Goal: Transaction & Acquisition: Purchase product/service

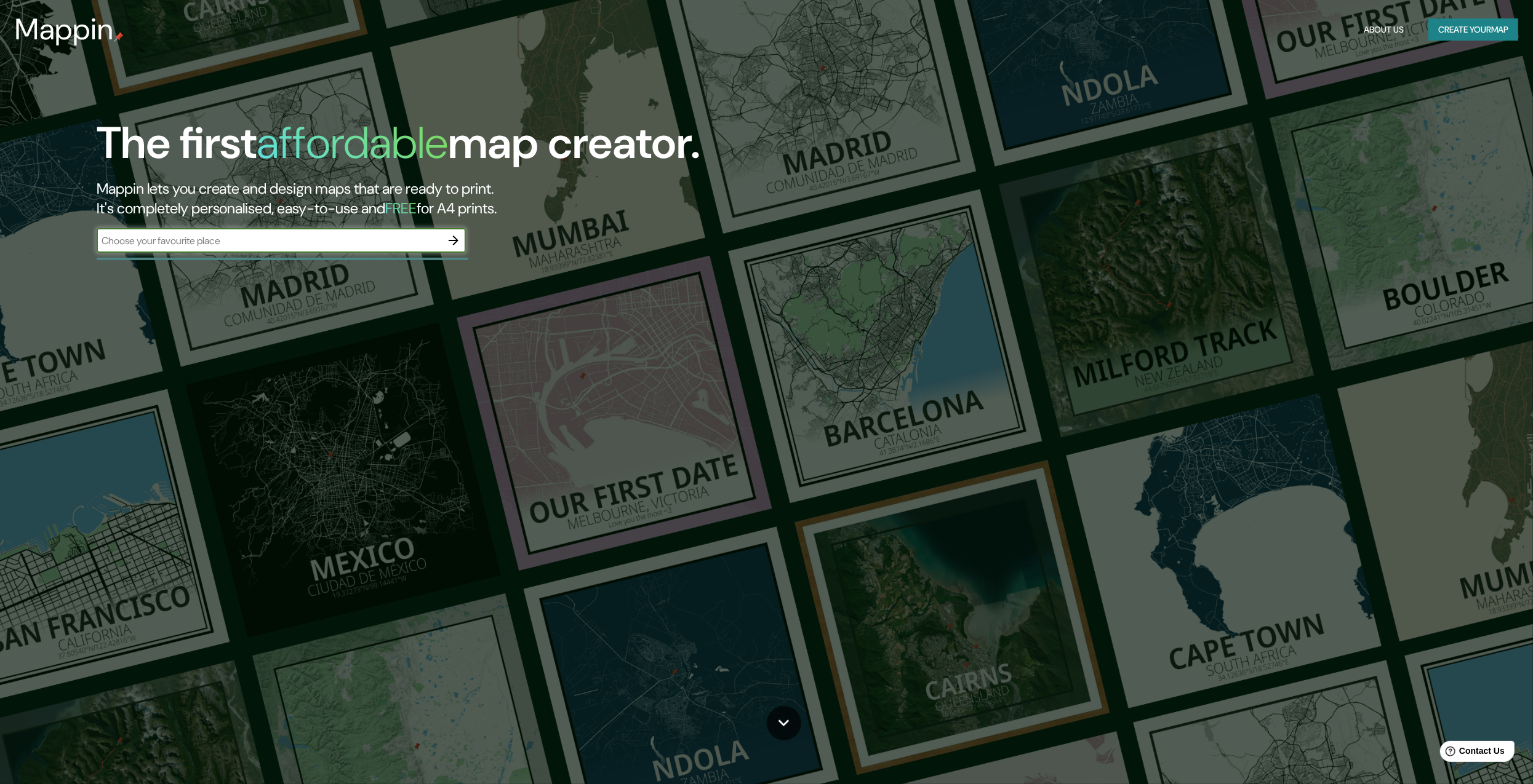
click at [314, 235] on input "text" at bounding box center [269, 240] width 344 height 14
click at [362, 245] on input "text" at bounding box center [269, 240] width 344 height 14
type input "[GEOGRAPHIC_DATA] anzoategui"
click at [460, 234] on icon "button" at bounding box center [454, 241] width 15 height 15
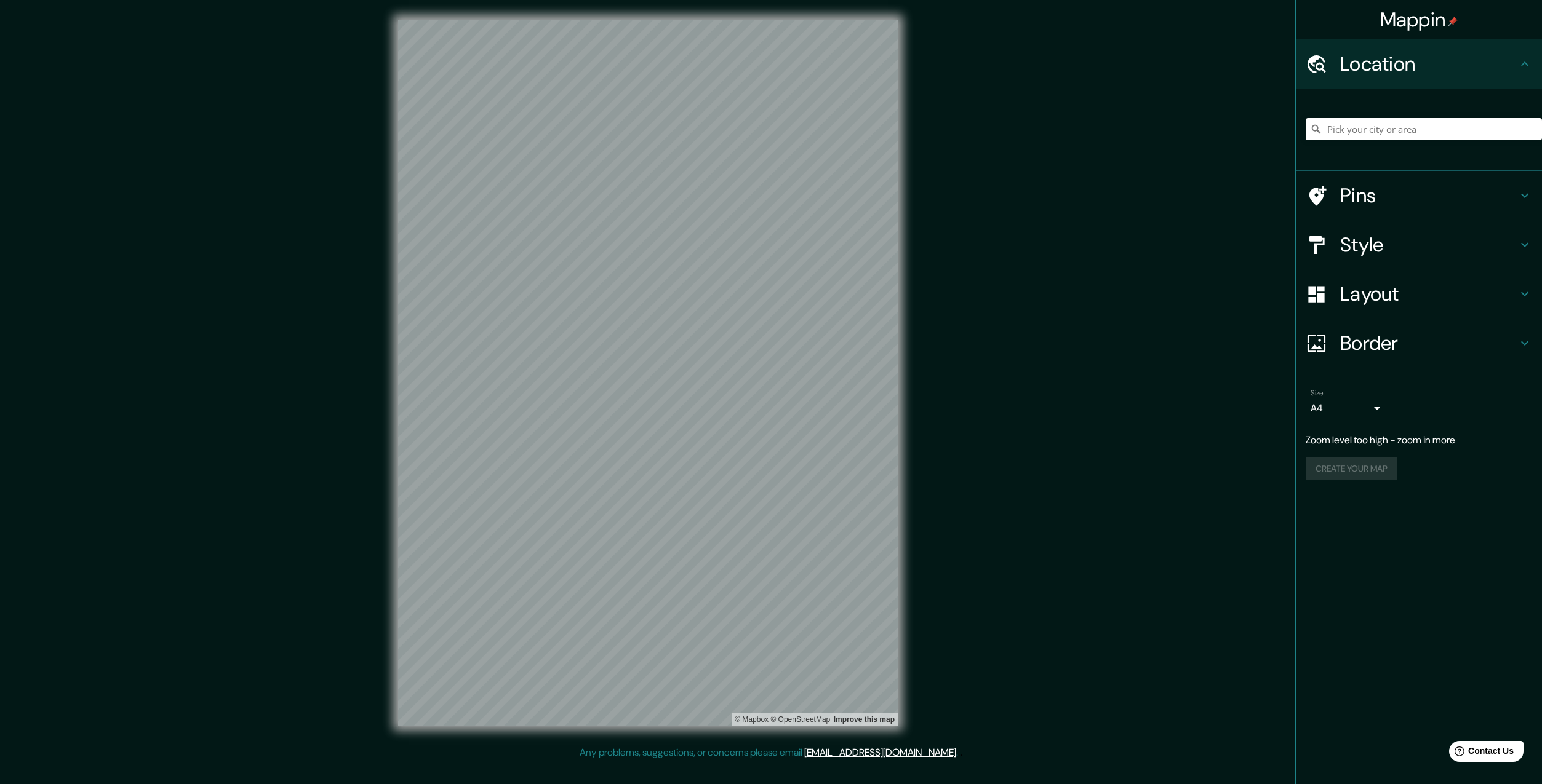
click at [906, 211] on div "© Mapbox © OpenStreetMap Improve this map" at bounding box center [648, 372] width 539 height 746
click at [904, 315] on div "© Mapbox © OpenStreetMap Improve this map" at bounding box center [648, 372] width 539 height 746
click at [1522, 195] on icon at bounding box center [1525, 196] width 15 height 15
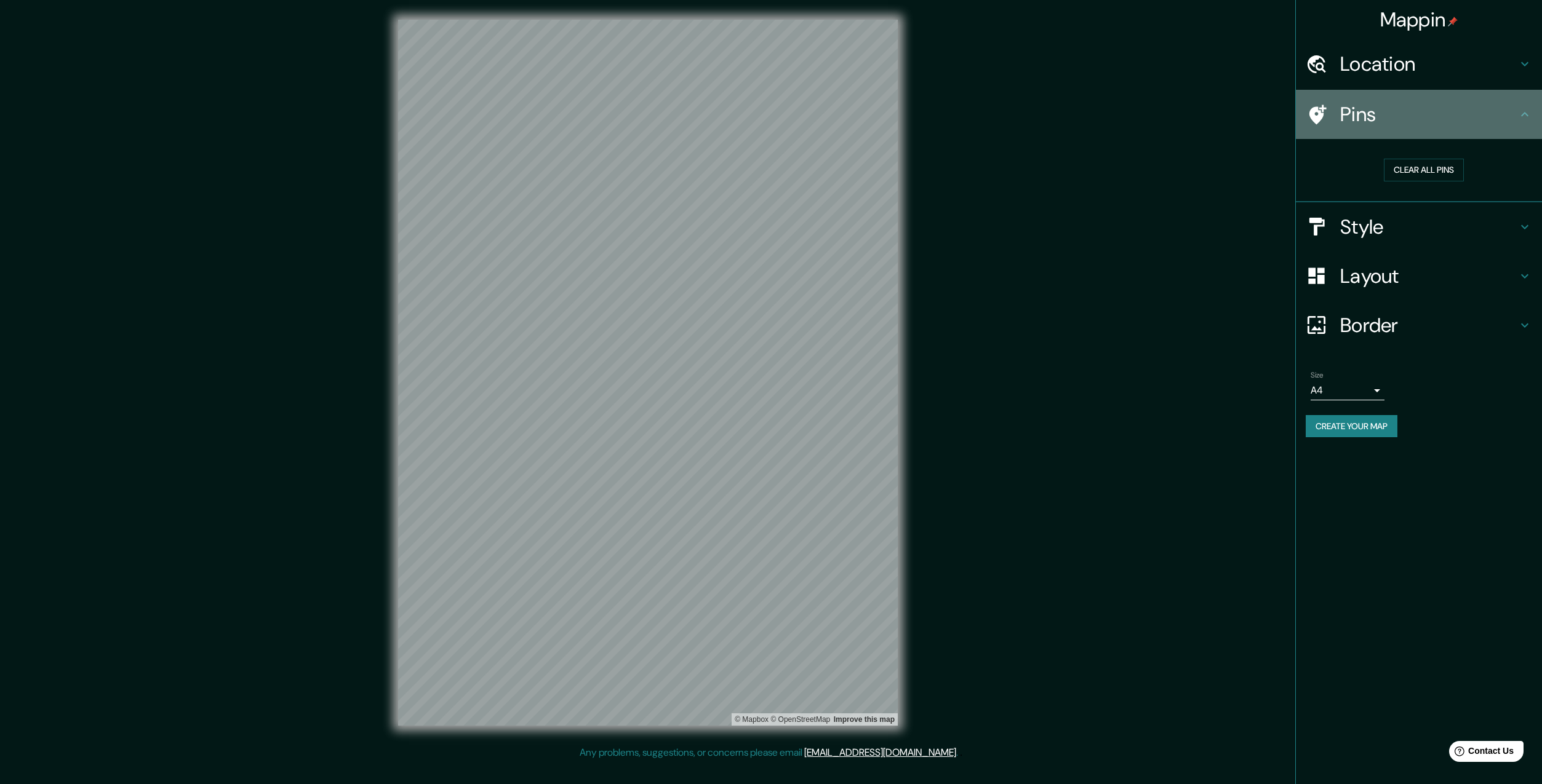
click at [1528, 114] on icon at bounding box center [1525, 115] width 15 height 15
click at [1521, 219] on icon at bounding box center [1525, 227] width 15 height 15
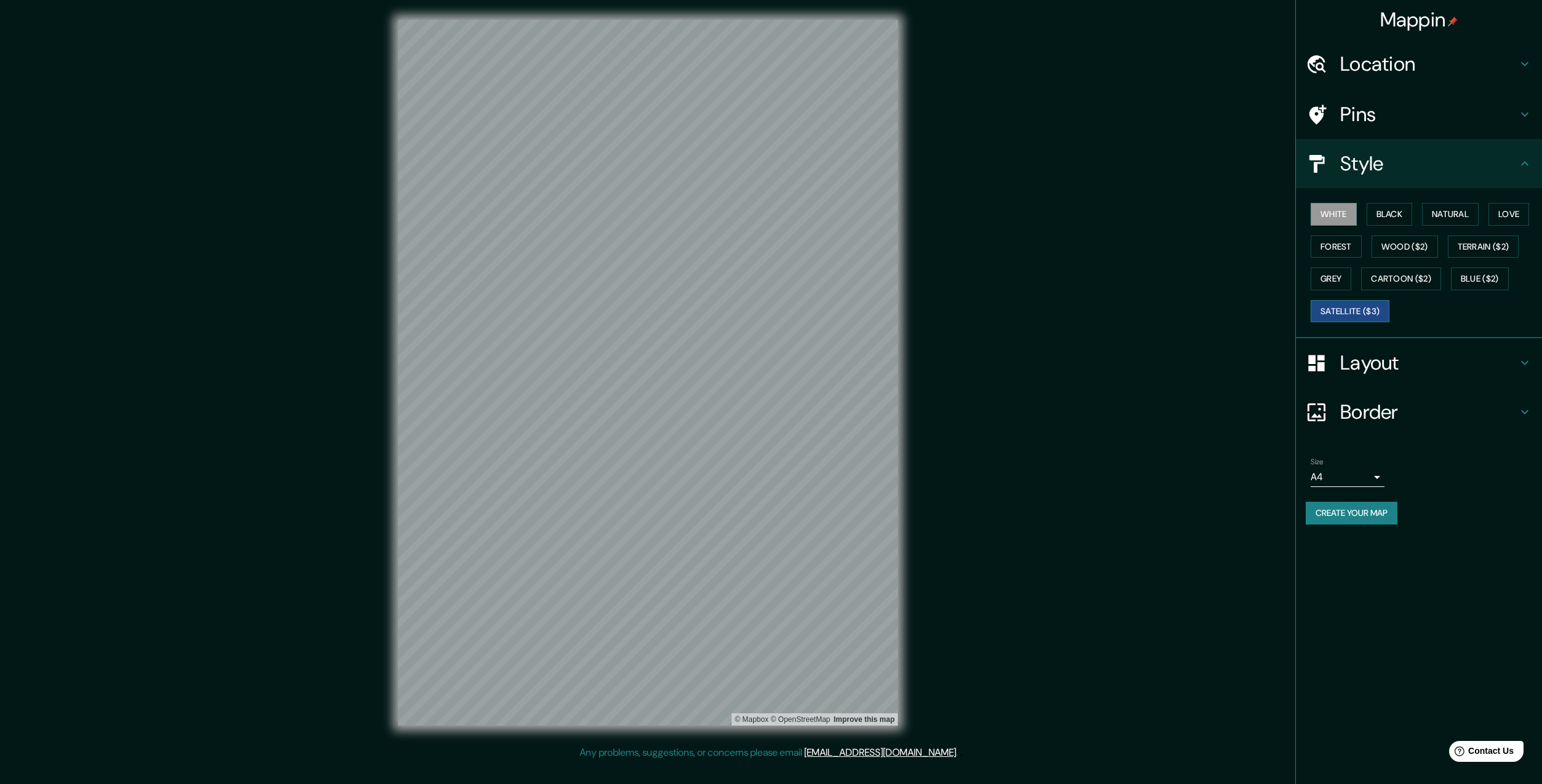
click at [1337, 307] on button "Satellite ($3)" at bounding box center [1350, 311] width 79 height 23
click at [1407, 278] on button "Cartoon ($2)" at bounding box center [1402, 279] width 80 height 23
click at [1453, 270] on button "Blue ($2)" at bounding box center [1480, 279] width 58 height 23
click at [1331, 276] on button "Grey" at bounding box center [1331, 279] width 41 height 23
click at [1454, 254] on button "Terrain ($2)" at bounding box center [1484, 247] width 72 height 23
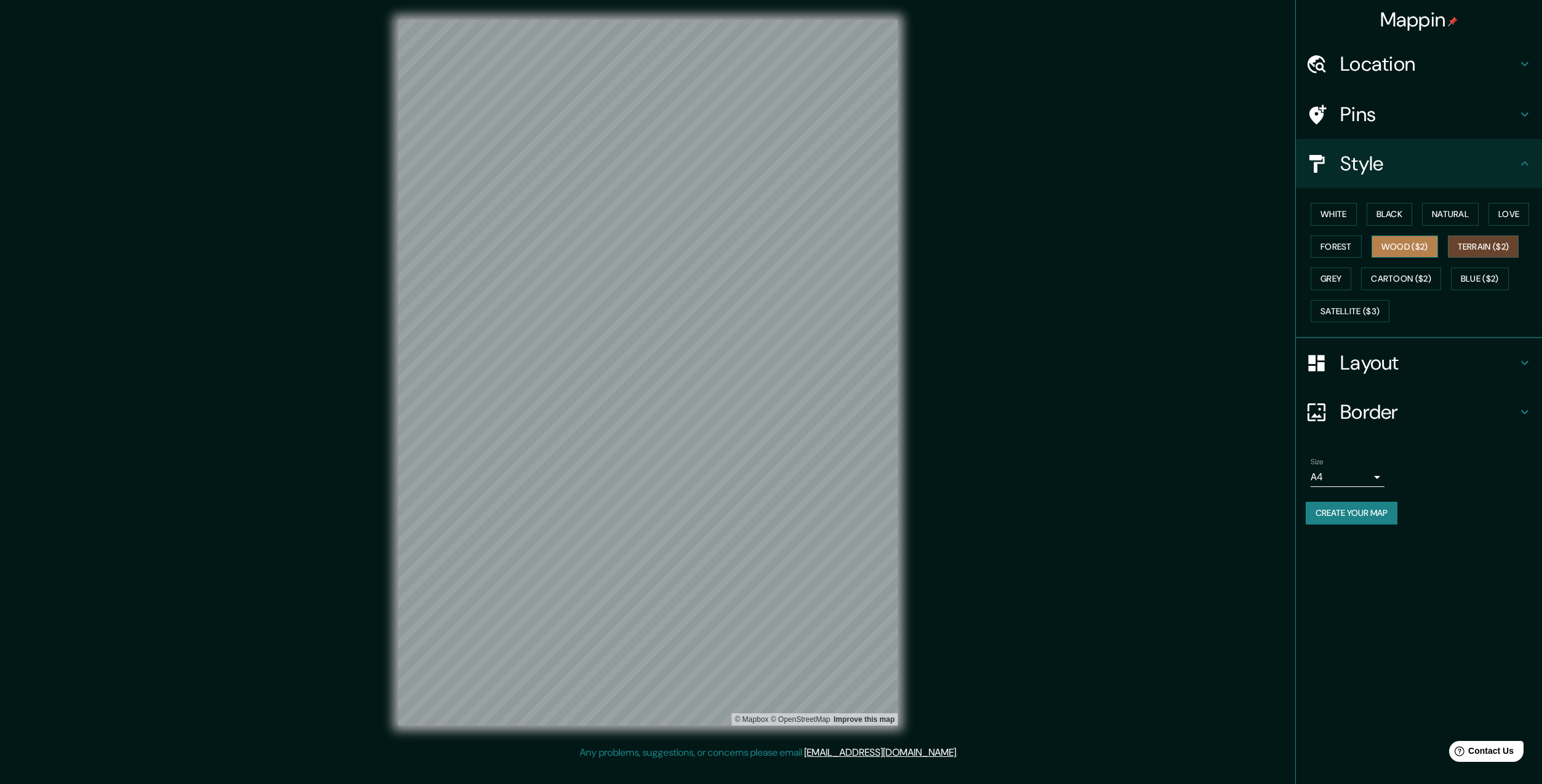
click at [1424, 248] on button "Wood ($2)" at bounding box center [1405, 247] width 67 height 23
click at [1347, 246] on button "Forest" at bounding box center [1336, 247] width 51 height 23
click at [1342, 220] on button "White" at bounding box center [1334, 214] width 46 height 23
click at [1383, 211] on button "Black" at bounding box center [1390, 214] width 46 height 23
click at [1440, 211] on button "Natural" at bounding box center [1450, 214] width 57 height 23
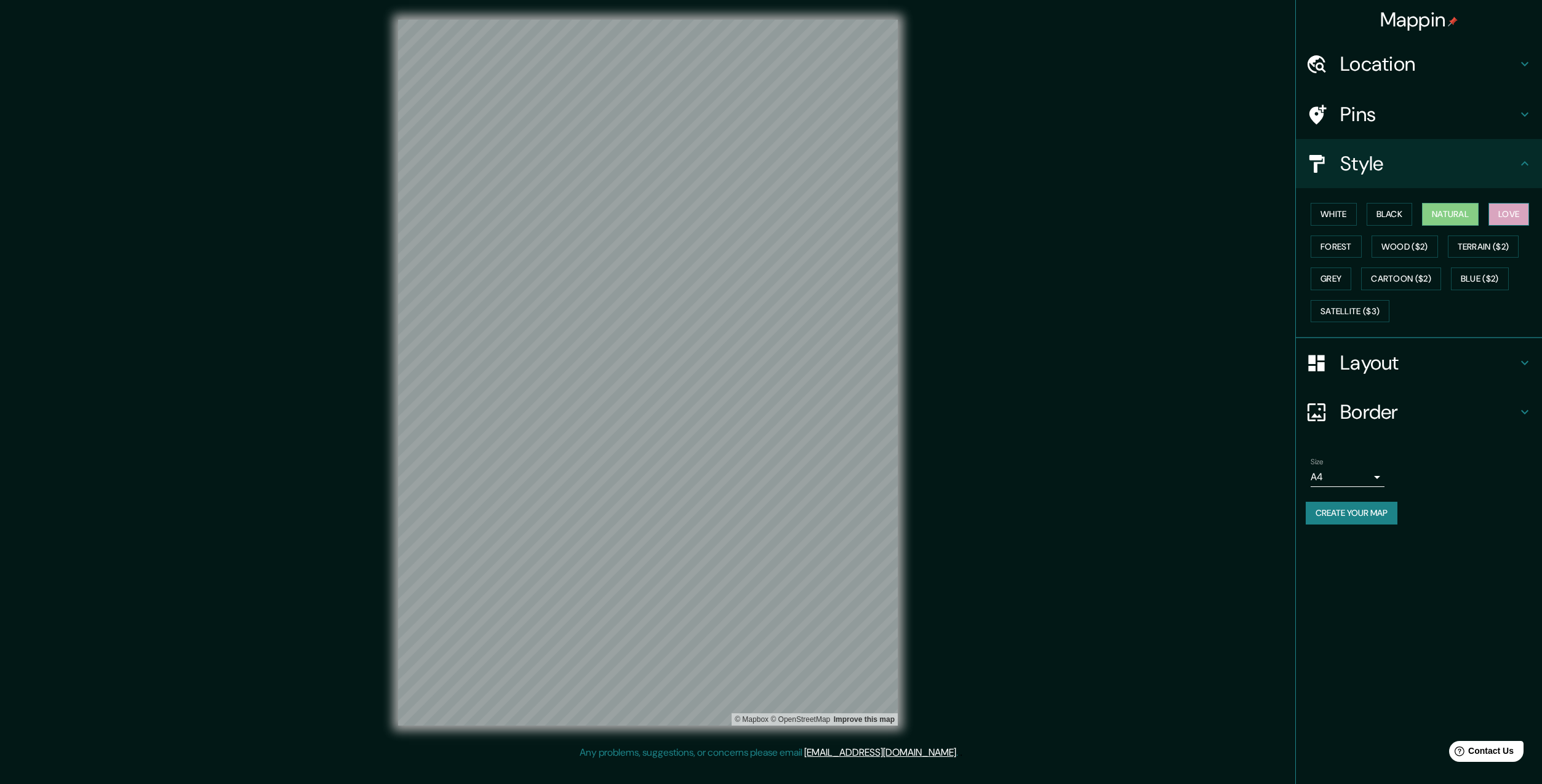
click at [1489, 213] on button "Love" at bounding box center [1509, 214] width 41 height 23
click at [1487, 239] on button "Terrain ($2)" at bounding box center [1484, 247] width 72 height 23
click at [1468, 277] on button "Blue ($2)" at bounding box center [1480, 279] width 58 height 23
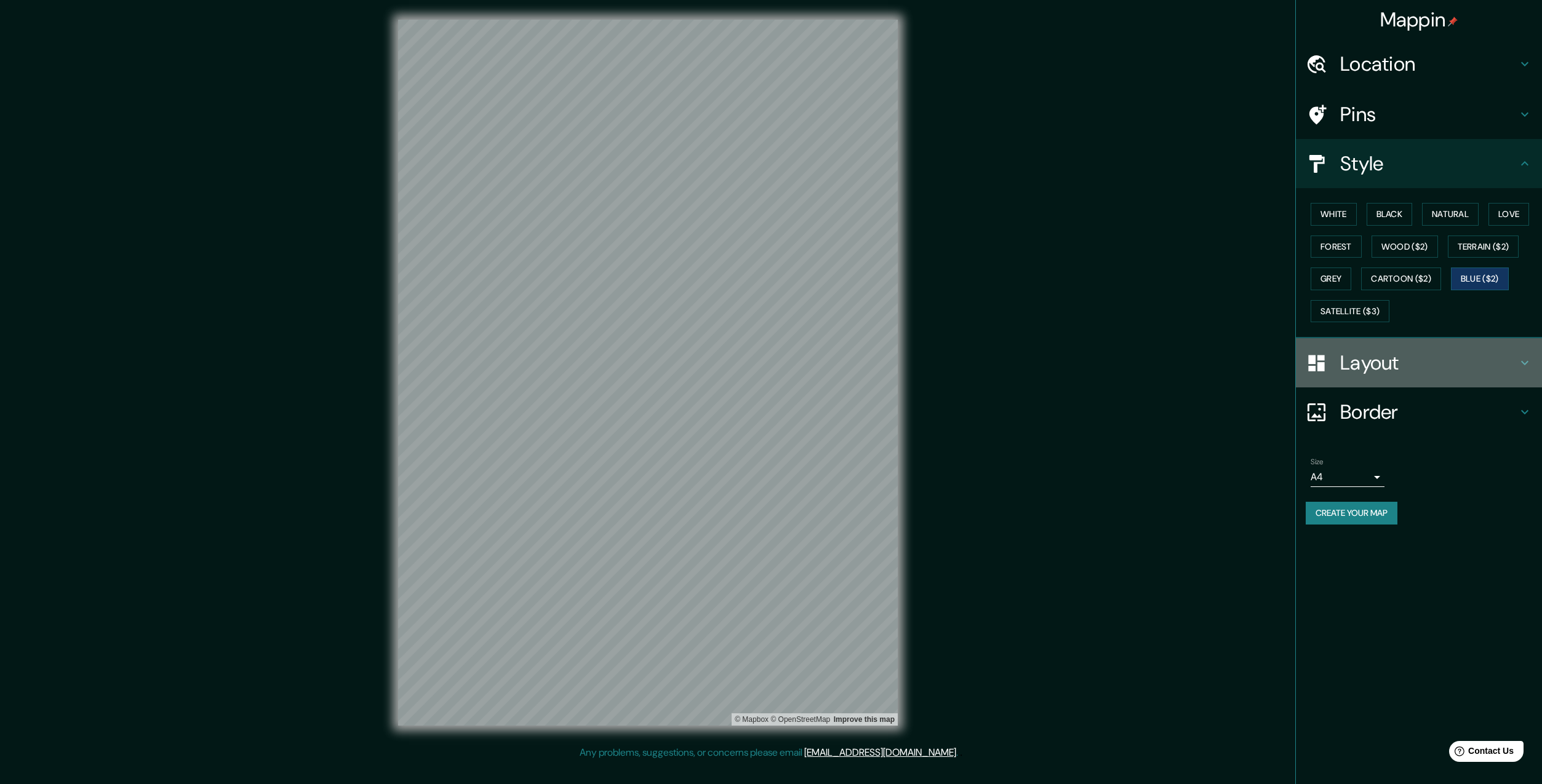
click at [1516, 365] on h4 "Layout" at bounding box center [1429, 363] width 177 height 24
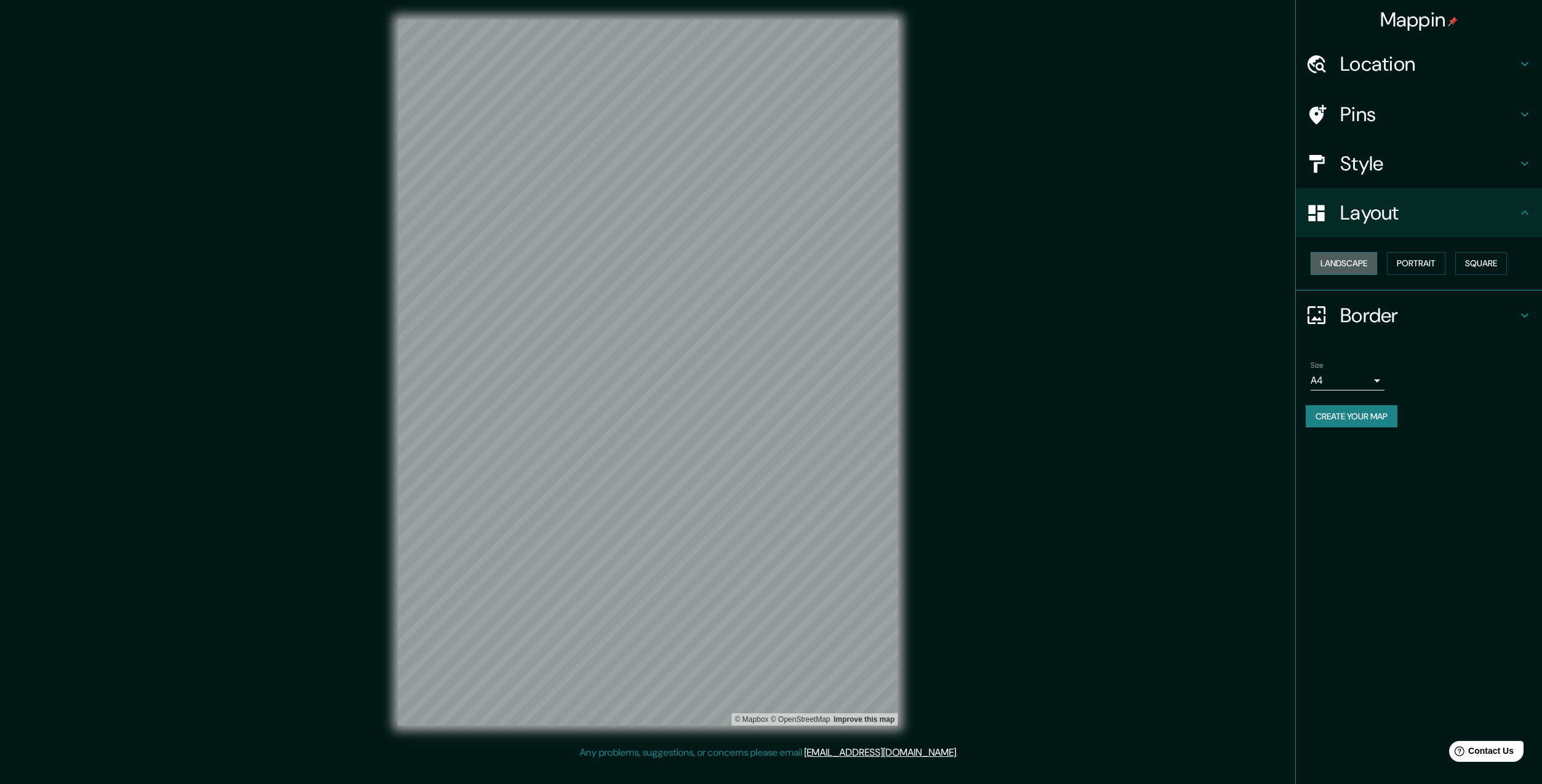
click at [1363, 265] on button "Landscape" at bounding box center [1344, 263] width 67 height 23
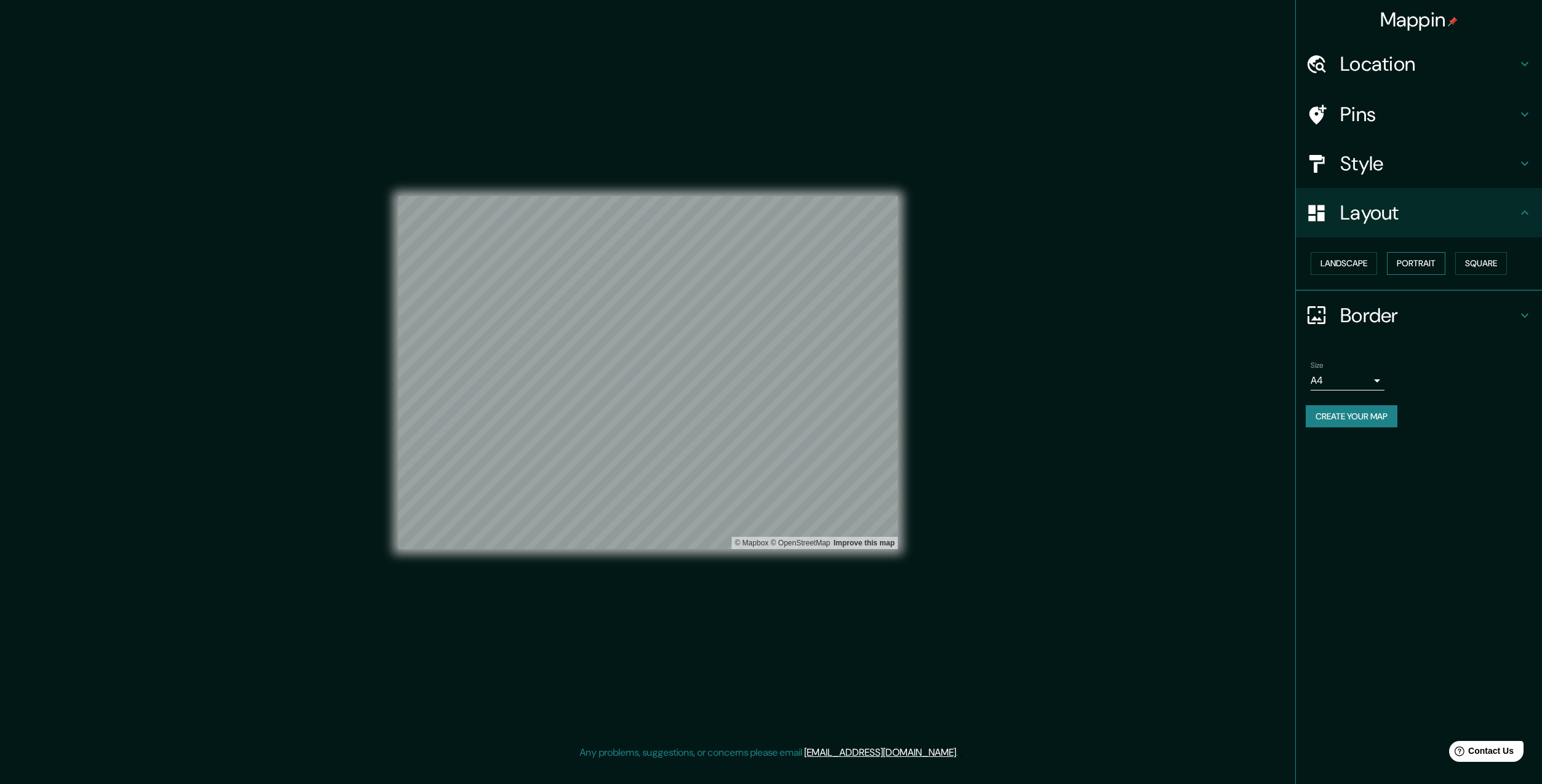
drag, startPoint x: 1424, startPoint y: 267, endPoint x: 1435, endPoint y: 267, distance: 11.0
click at [1424, 267] on button "Portrait" at bounding box center [1416, 263] width 58 height 23
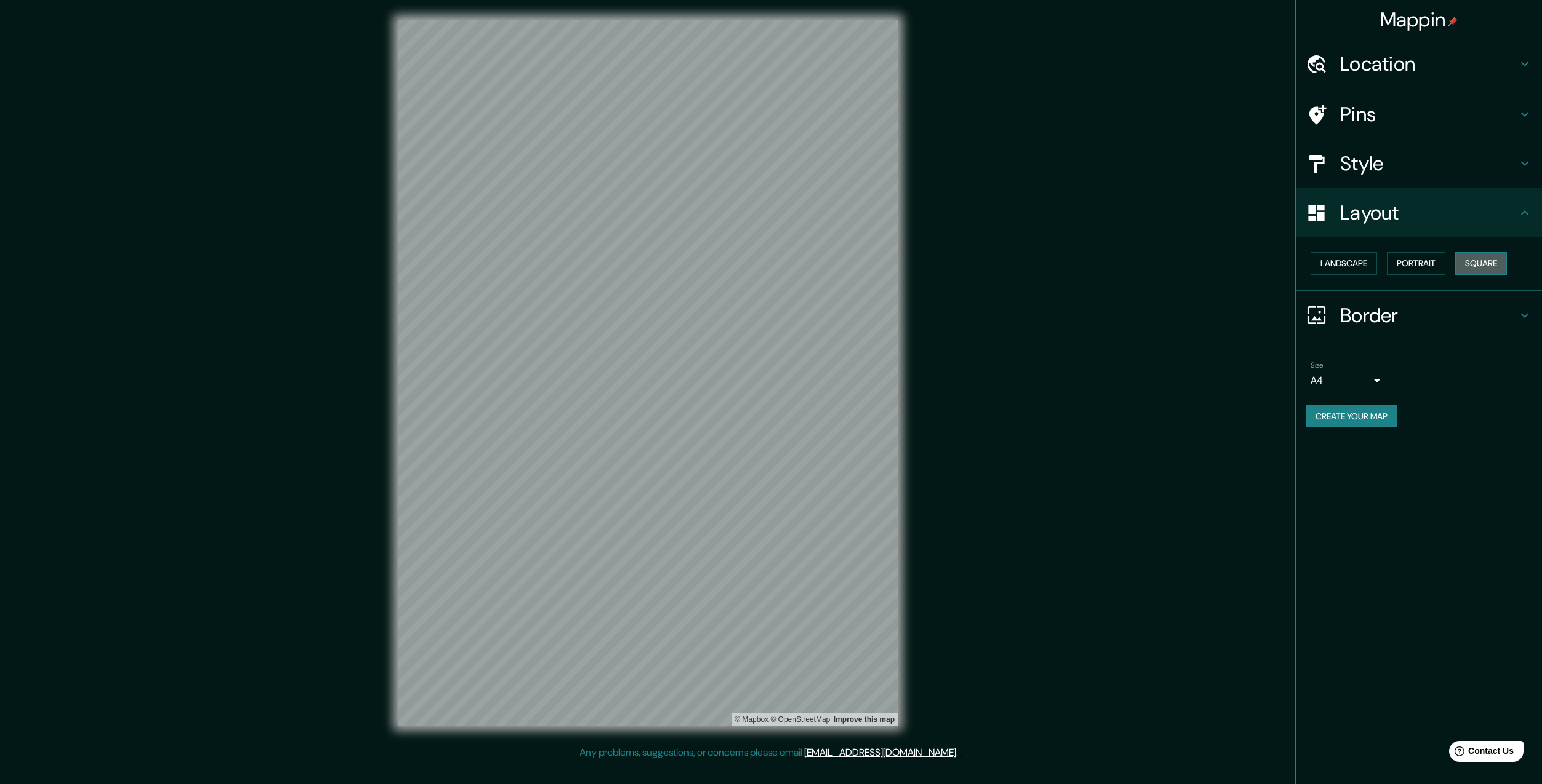
click at [1494, 267] on button "Square" at bounding box center [1481, 263] width 52 height 23
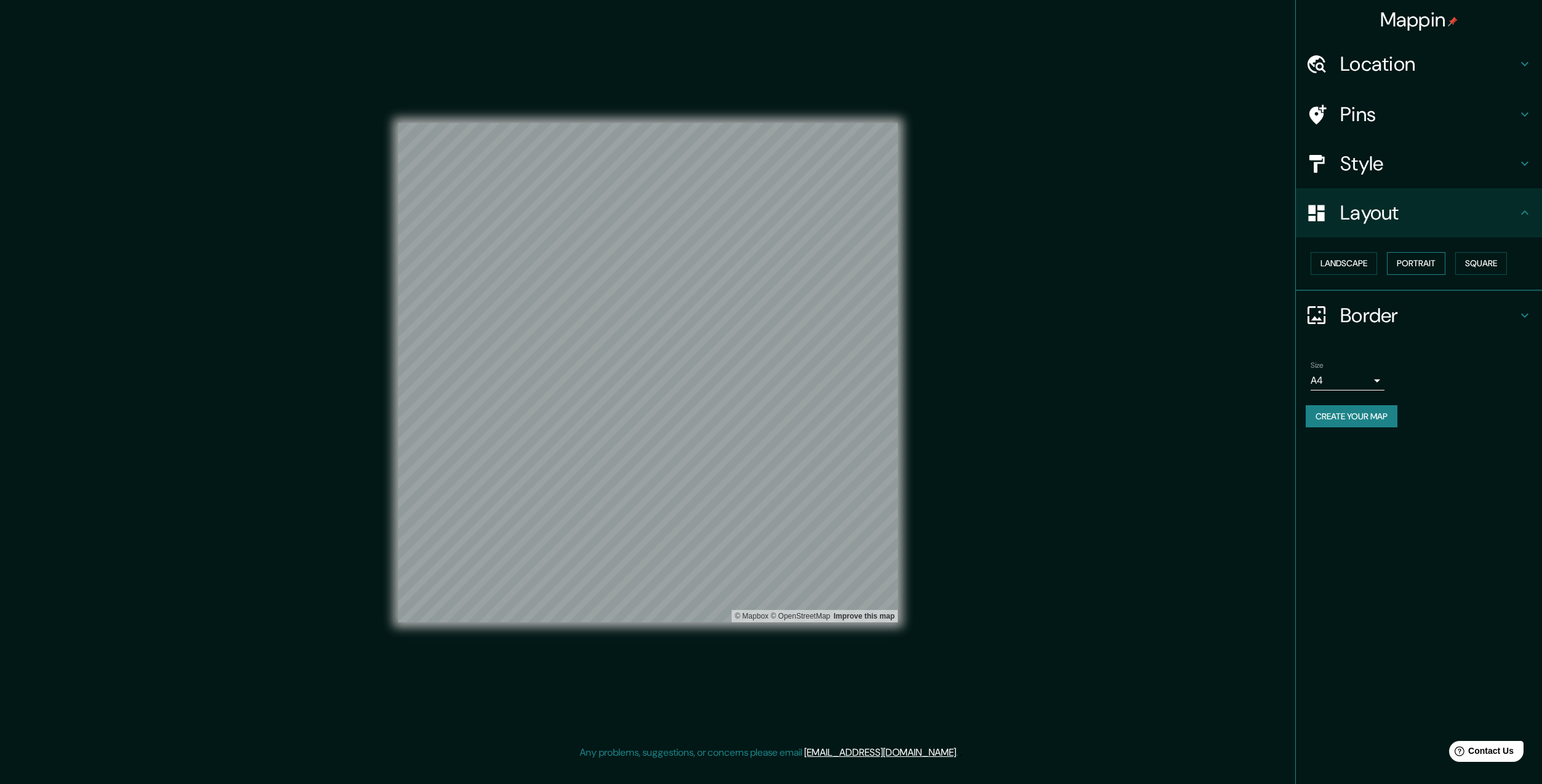
click at [1421, 262] on button "Portrait" at bounding box center [1416, 263] width 58 height 23
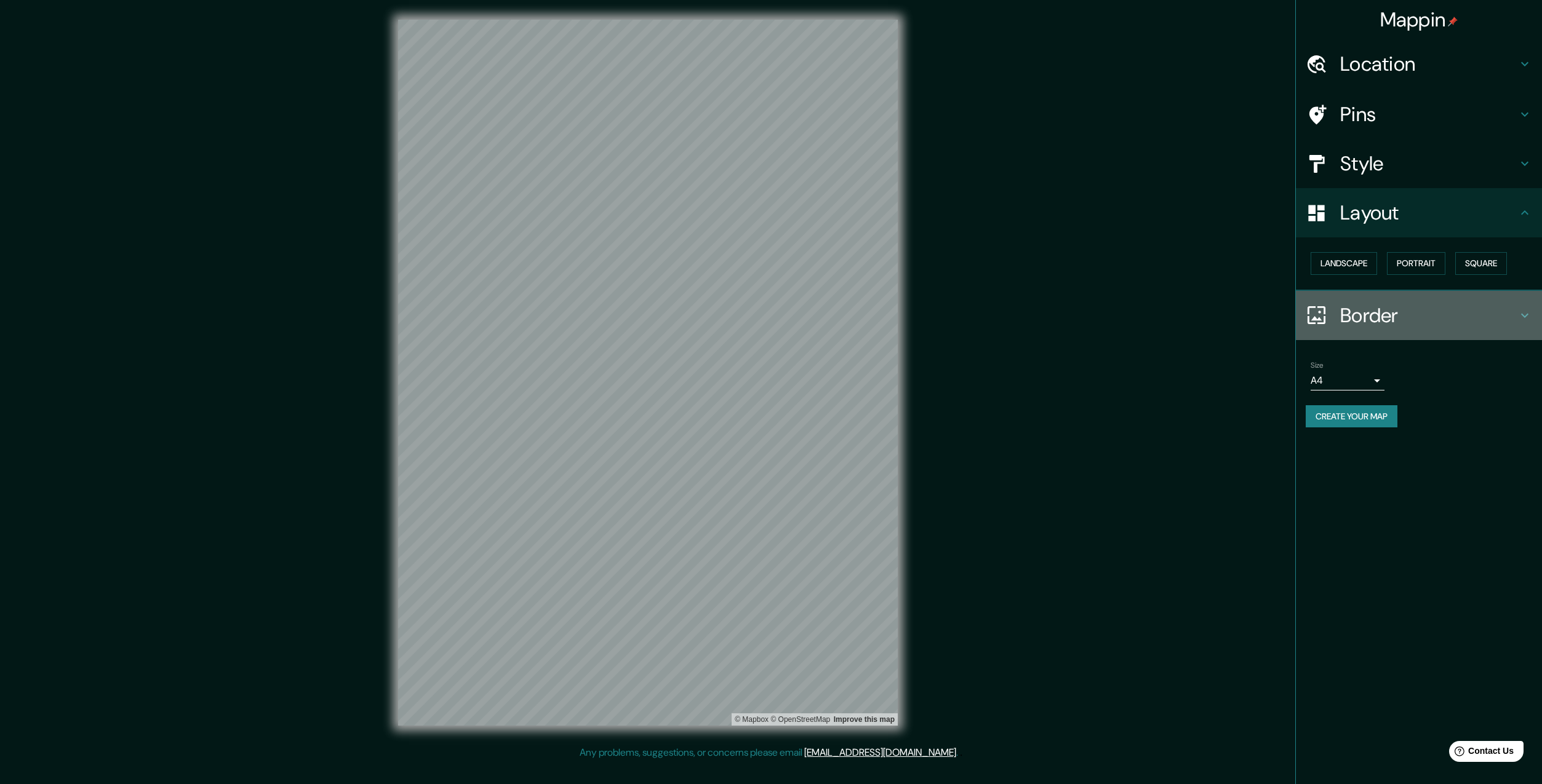
click at [1516, 310] on h4 "Border" at bounding box center [1429, 315] width 177 height 24
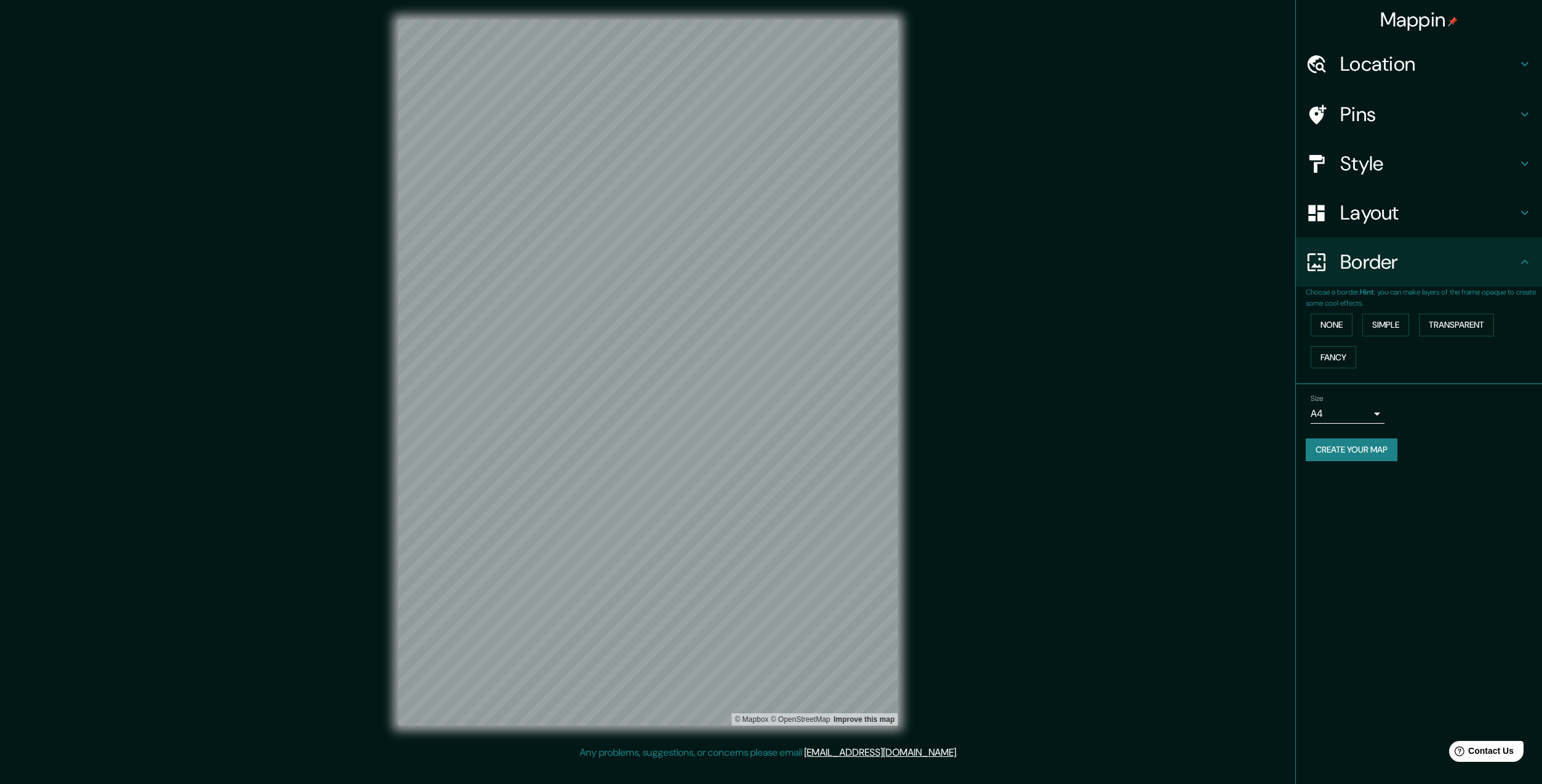
click at [1523, 278] on div "Border" at bounding box center [1419, 262] width 246 height 50
click at [1379, 324] on button "Simple" at bounding box center [1385, 325] width 47 height 23
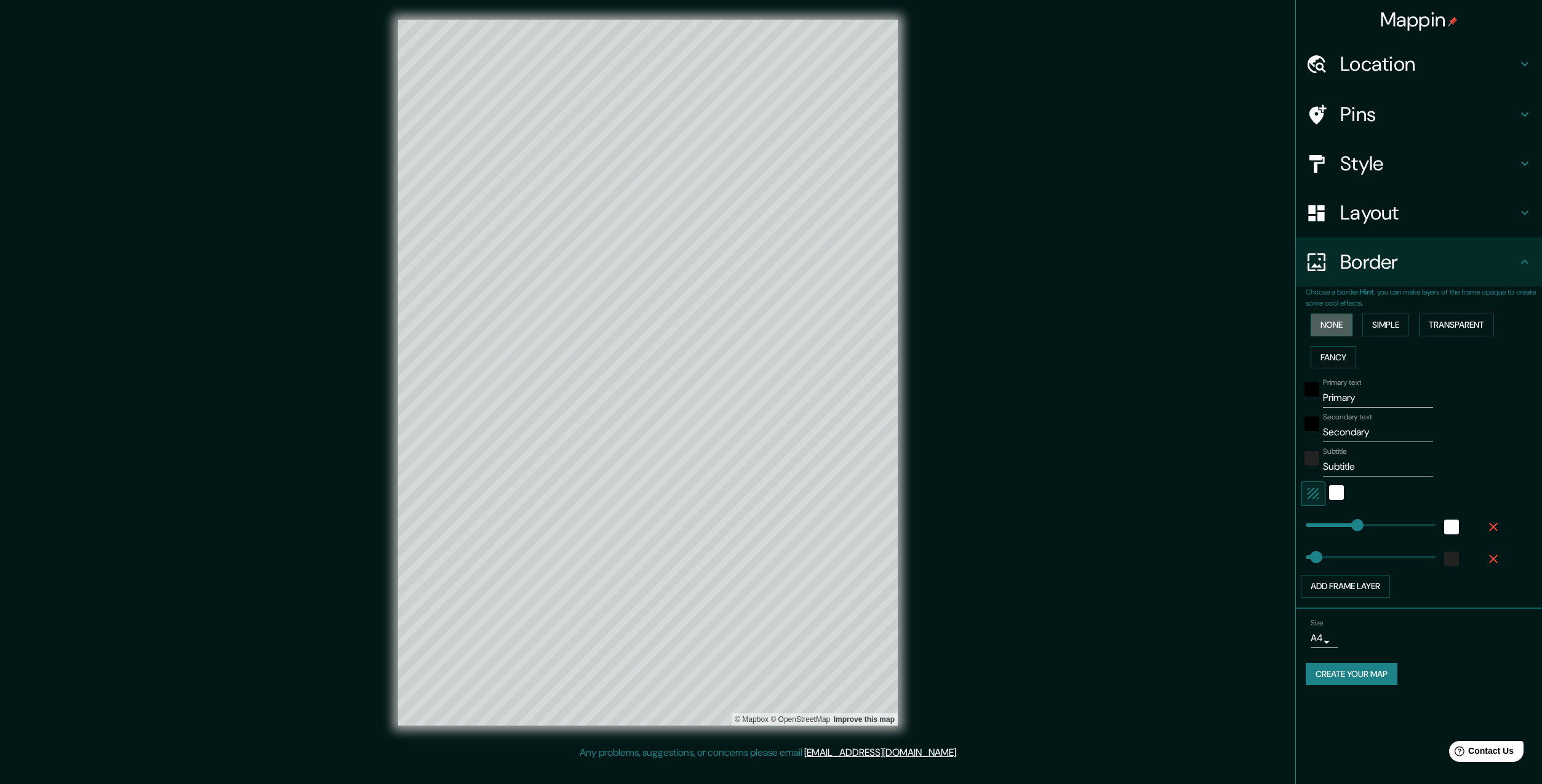
click at [1351, 326] on button "None" at bounding box center [1331, 325] width 42 height 23
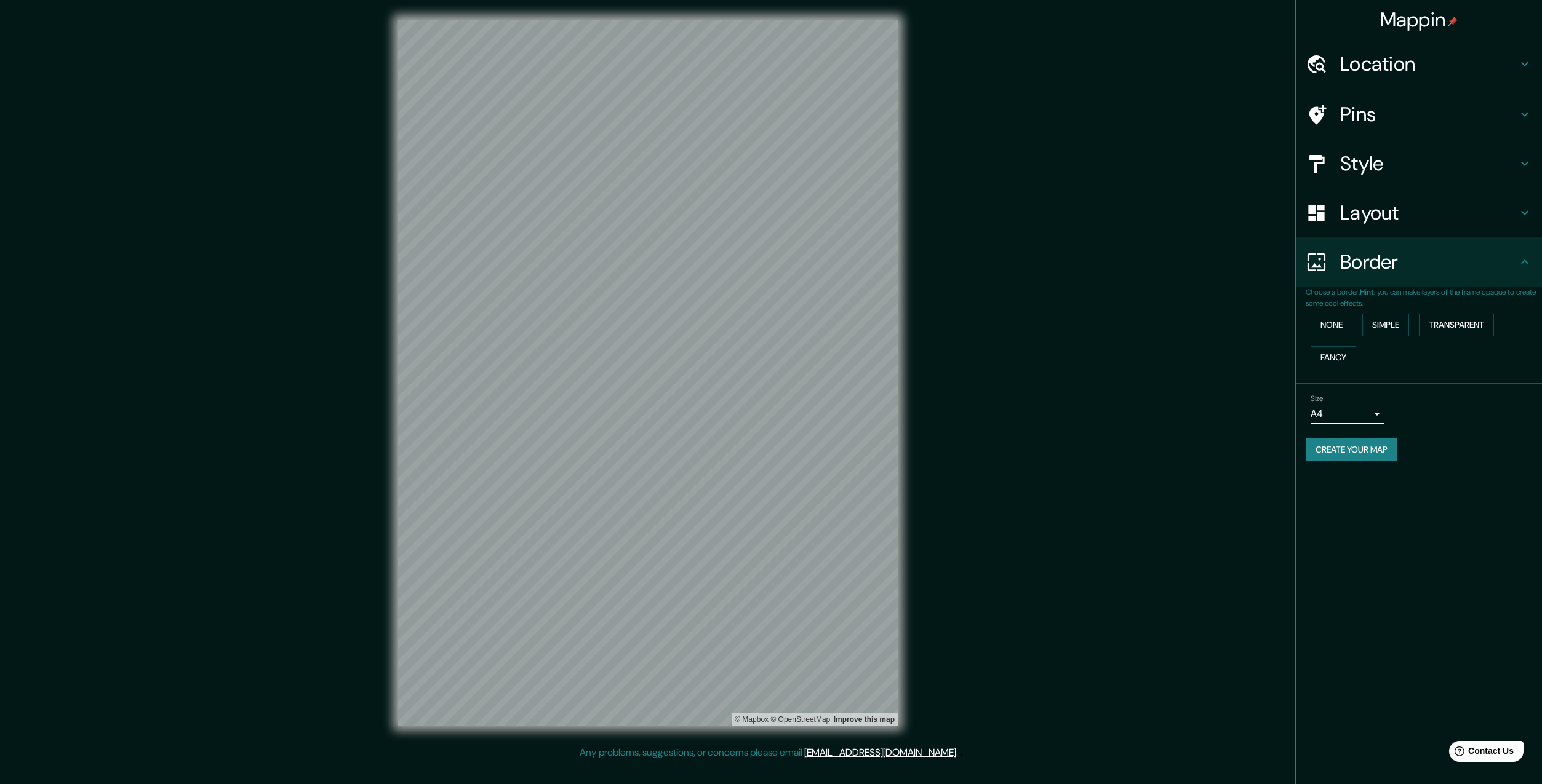
click at [1486, 513] on div "Mappin Location Pins Style Layout Border Choose a border. Hint : you can make l…" at bounding box center [1419, 392] width 247 height 784
click at [1427, 211] on h4 "Layout" at bounding box center [1429, 212] width 177 height 24
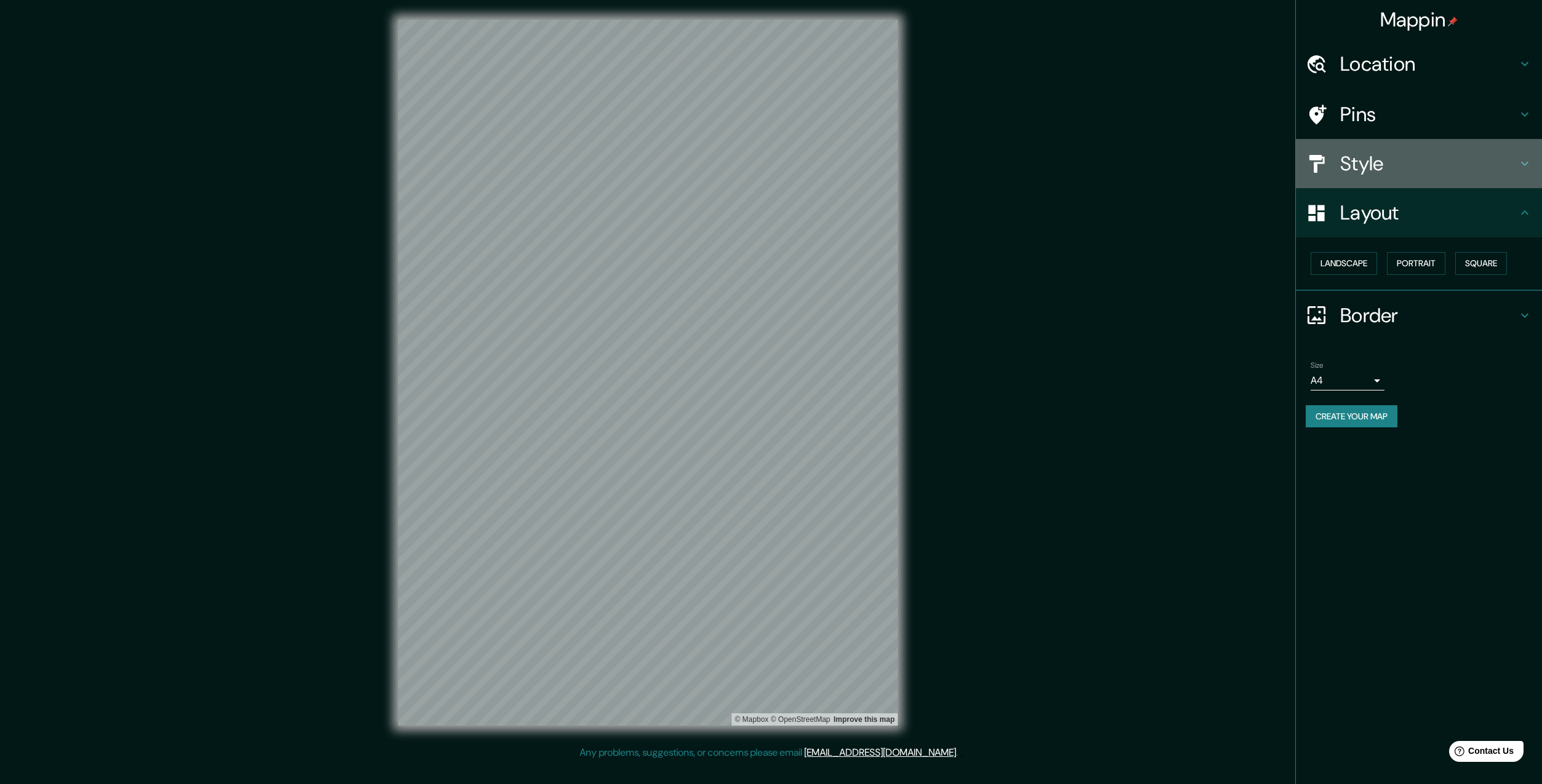
click at [1458, 149] on div "Style" at bounding box center [1419, 163] width 246 height 50
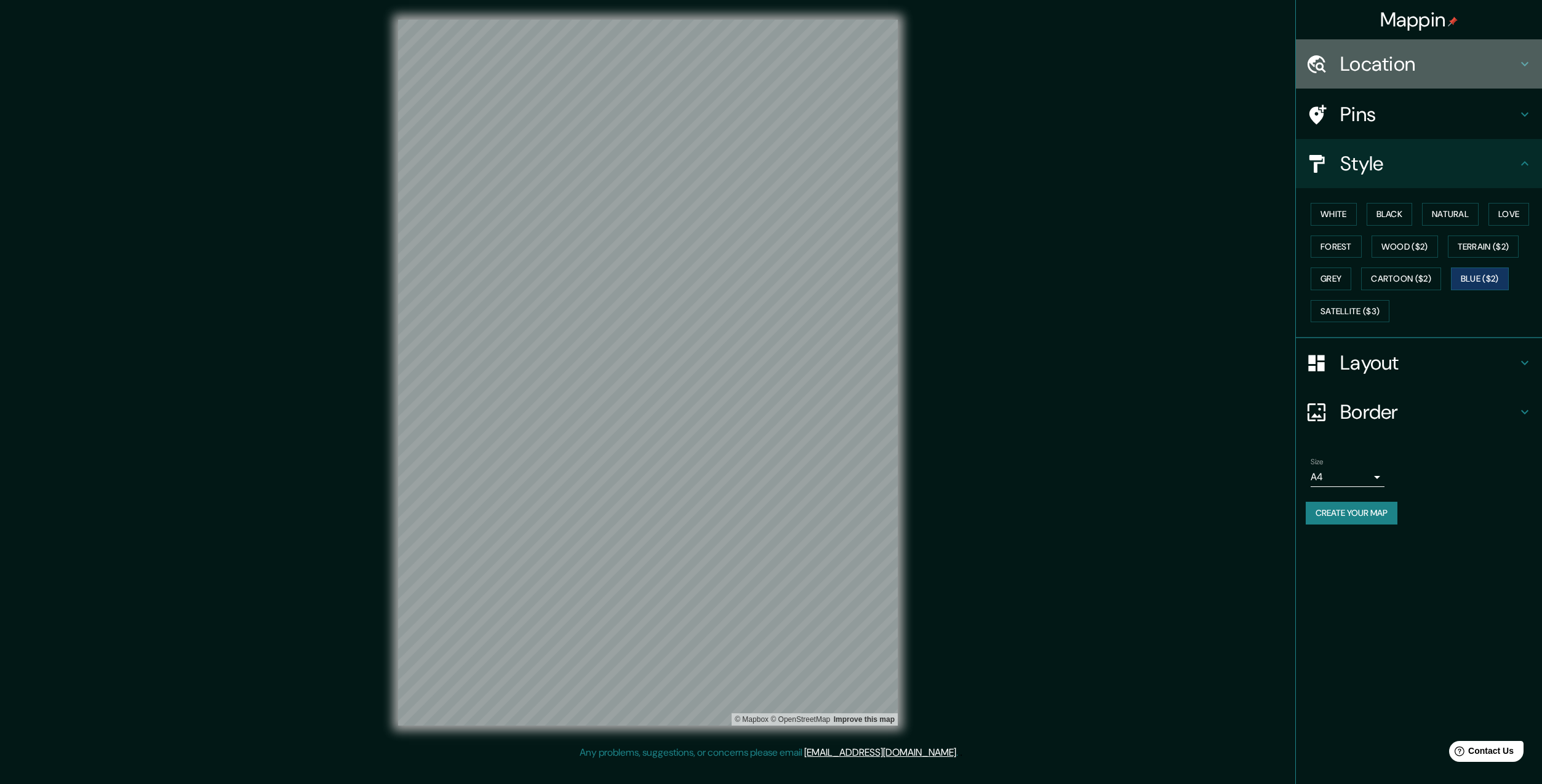
click at [1457, 65] on h4 "Location" at bounding box center [1429, 64] width 177 height 24
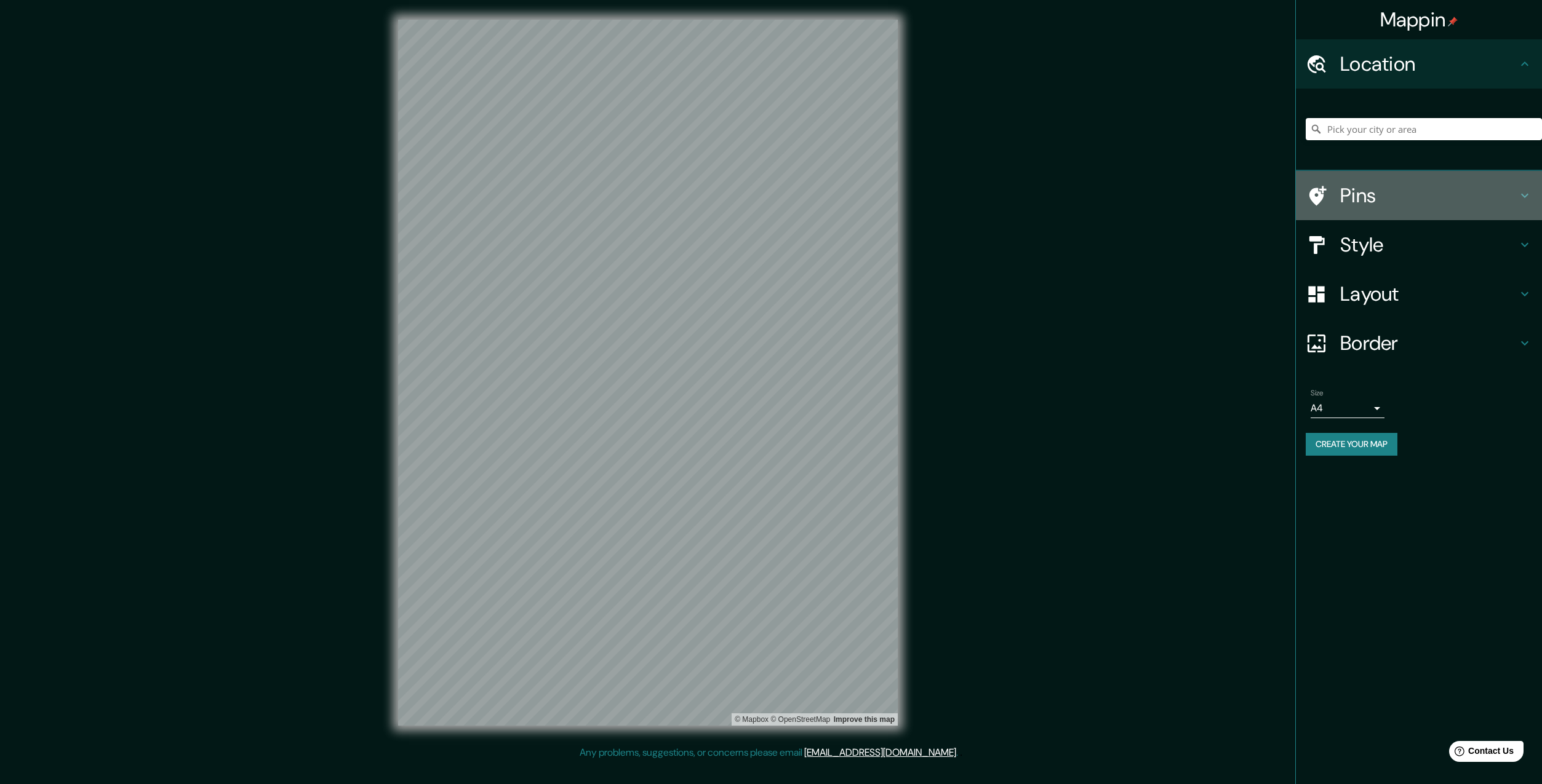
click at [1456, 192] on h4 "Pins" at bounding box center [1429, 195] width 177 height 24
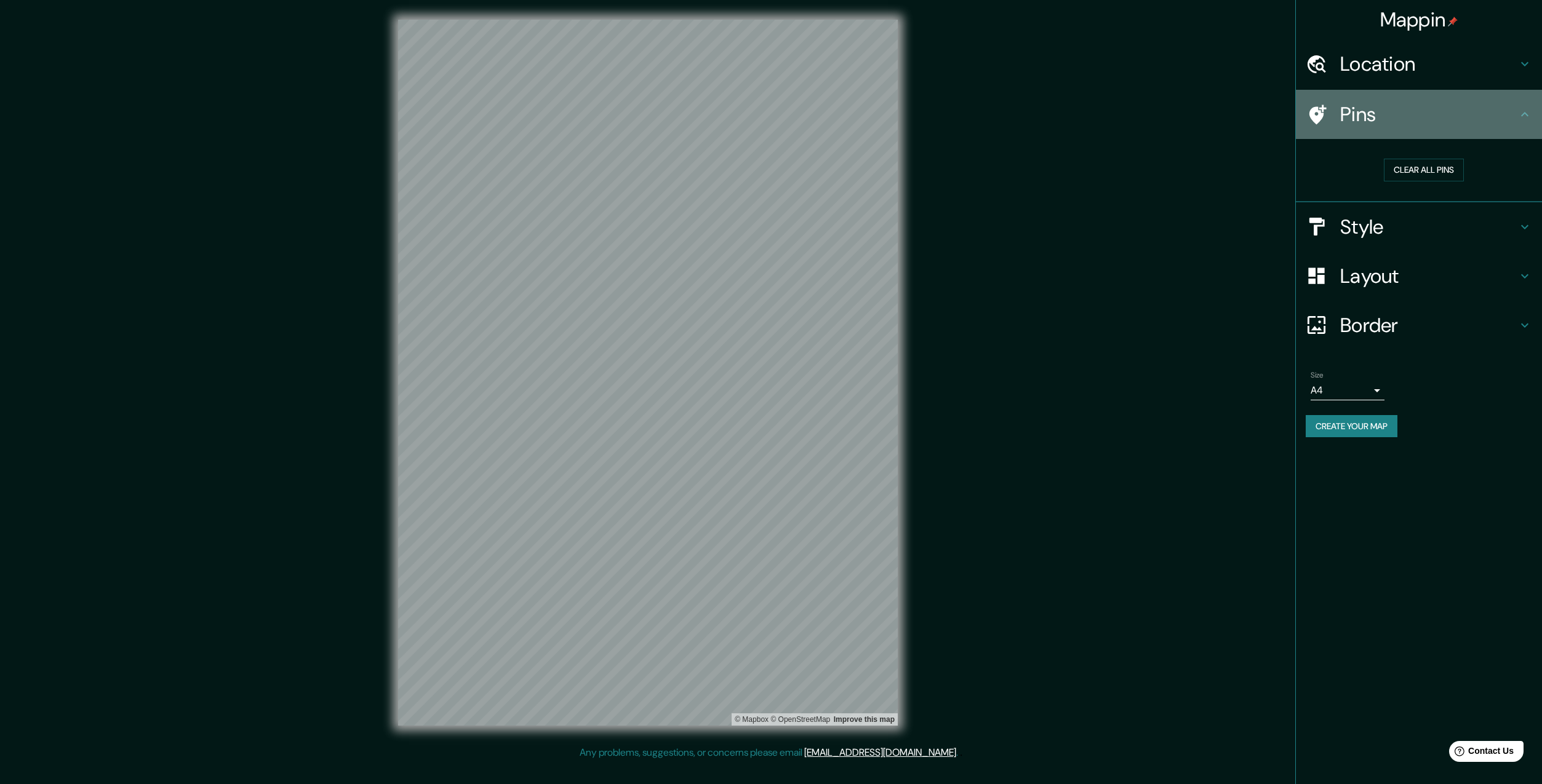
click at [1499, 130] on div "Pins" at bounding box center [1419, 115] width 246 height 50
click at [1461, 217] on h4 "Style" at bounding box center [1429, 227] width 177 height 24
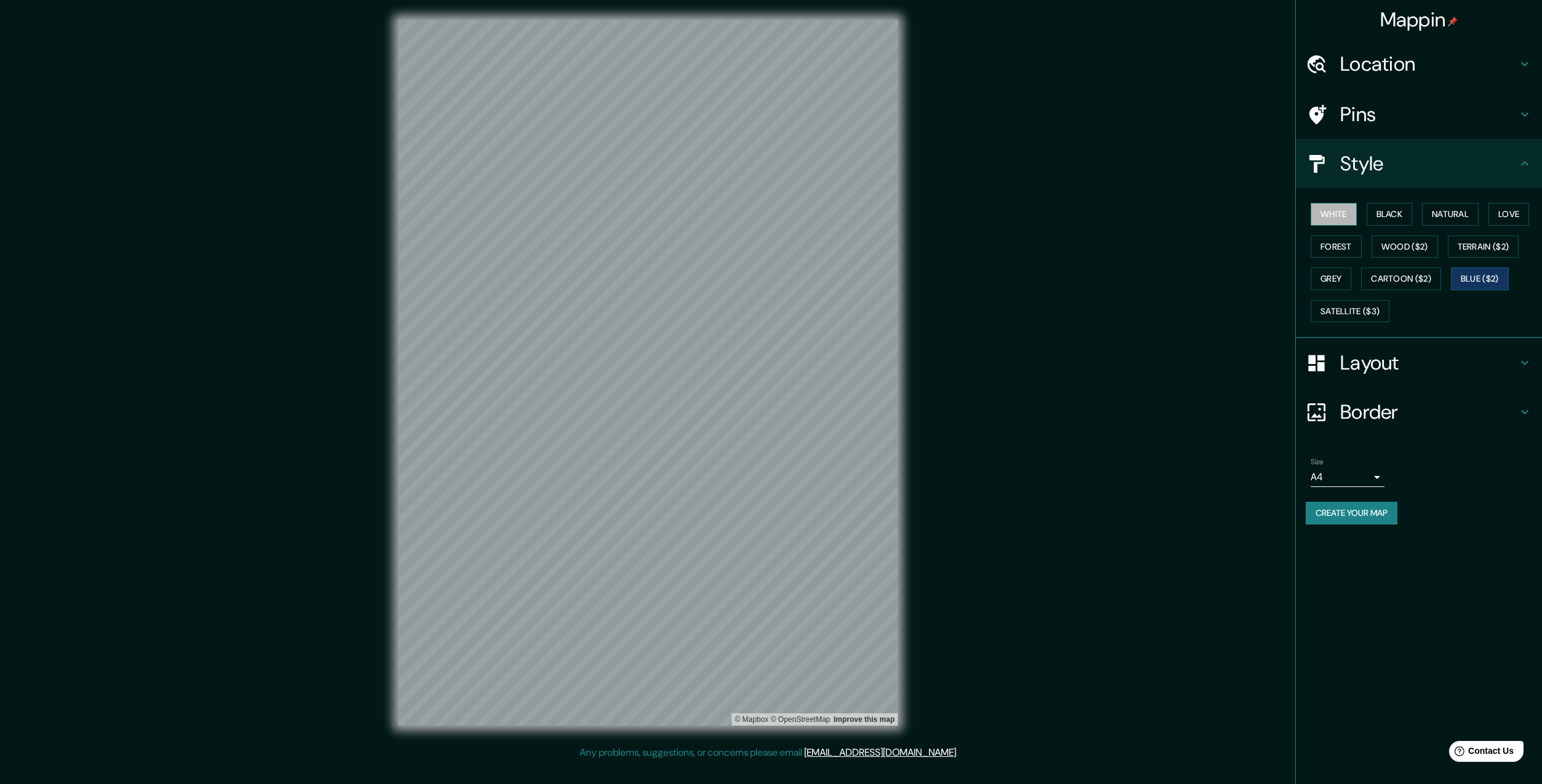
click at [1343, 213] on button "White" at bounding box center [1334, 214] width 46 height 23
click at [1342, 243] on button "Forest" at bounding box center [1336, 247] width 51 height 23
click at [1388, 248] on button "Wood ($2)" at bounding box center [1405, 247] width 67 height 23
click at [1358, 250] on button "Forest" at bounding box center [1336, 247] width 51 height 23
click at [1405, 255] on button "Wood ($2)" at bounding box center [1405, 247] width 67 height 23
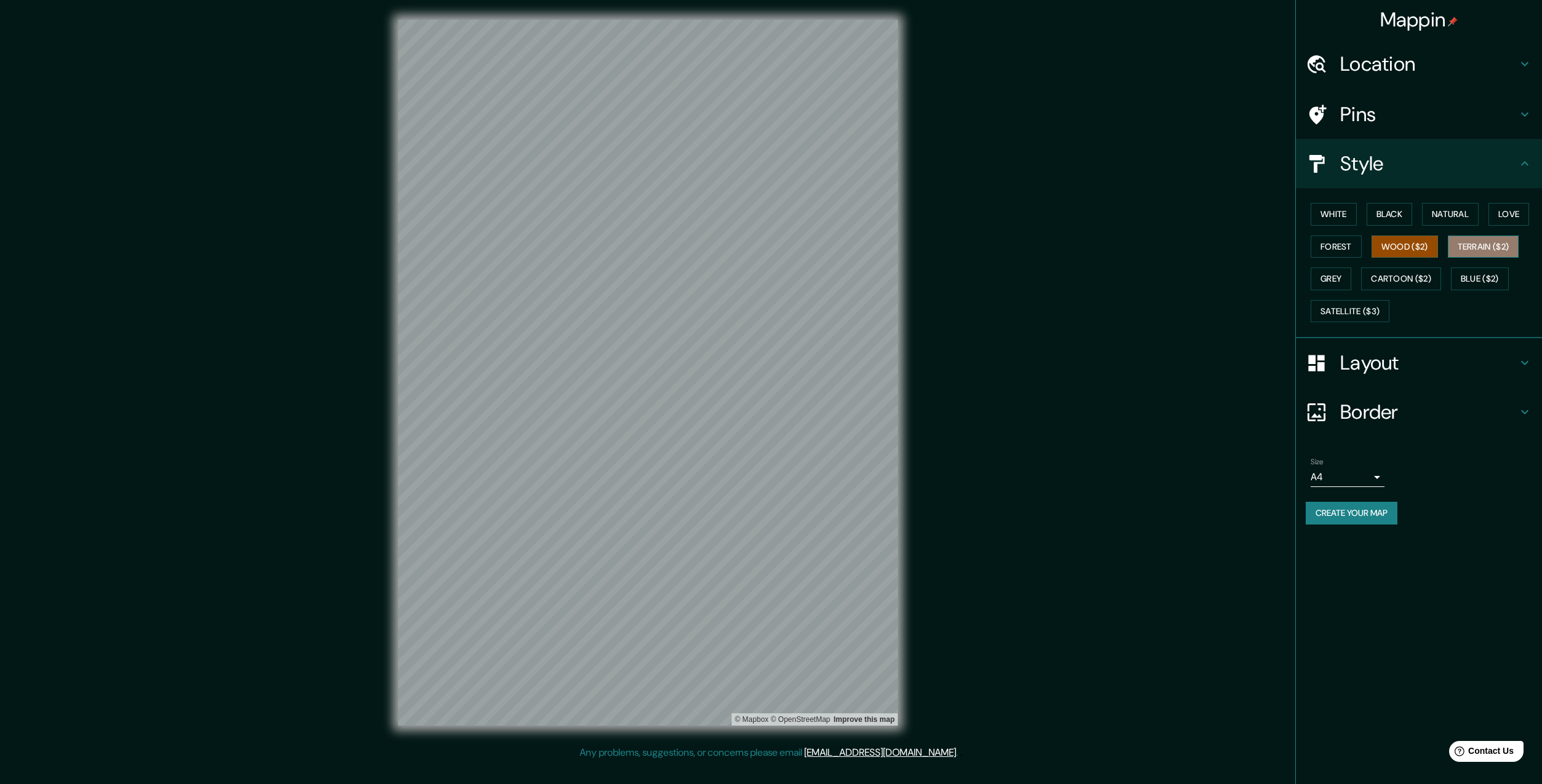
click at [1464, 252] on button "Terrain ($2)" at bounding box center [1484, 247] width 72 height 23
click at [1332, 278] on button "Grey" at bounding box center [1331, 279] width 41 height 23
click at [1345, 216] on button "White" at bounding box center [1334, 214] width 46 height 23
